Goal: Find specific page/section: Find specific page/section

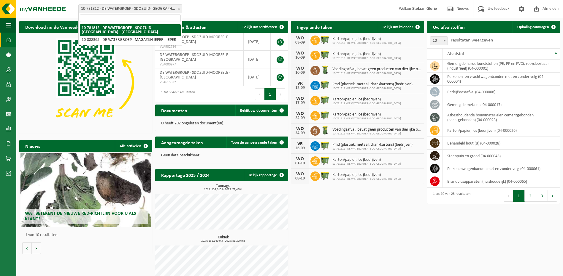
click at [179, 7] on span at bounding box center [179, 9] width 6 height 8
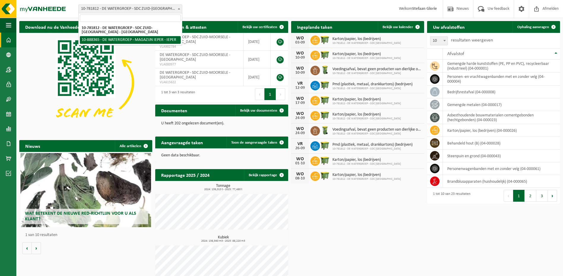
select select "113473"
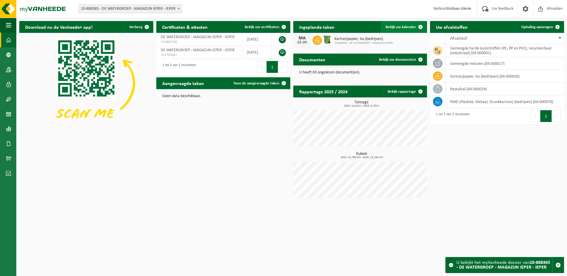
click at [416, 26] on span at bounding box center [421, 27] width 12 height 12
